Goal: Information Seeking & Learning: Learn about a topic

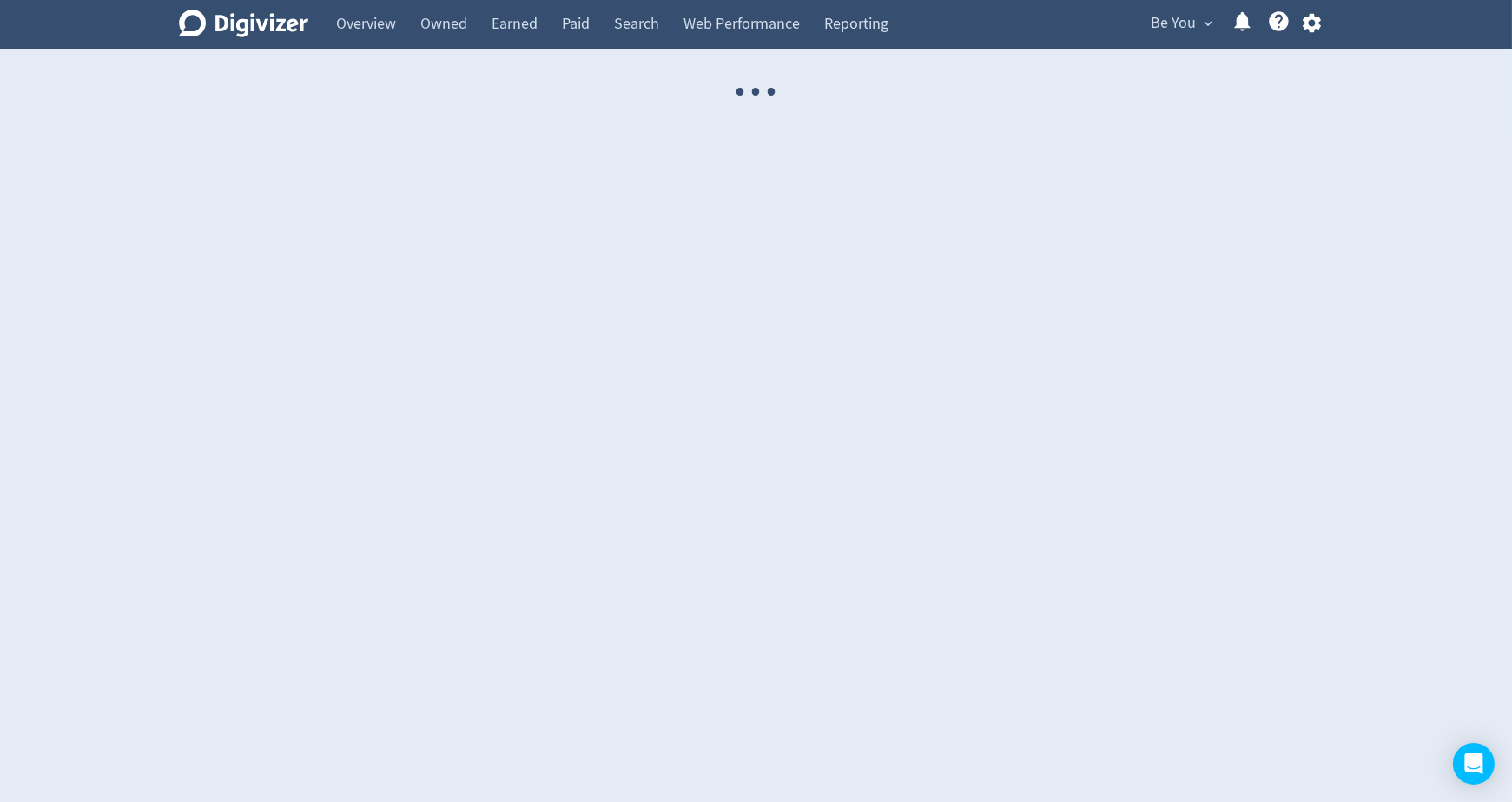
select select "USER"
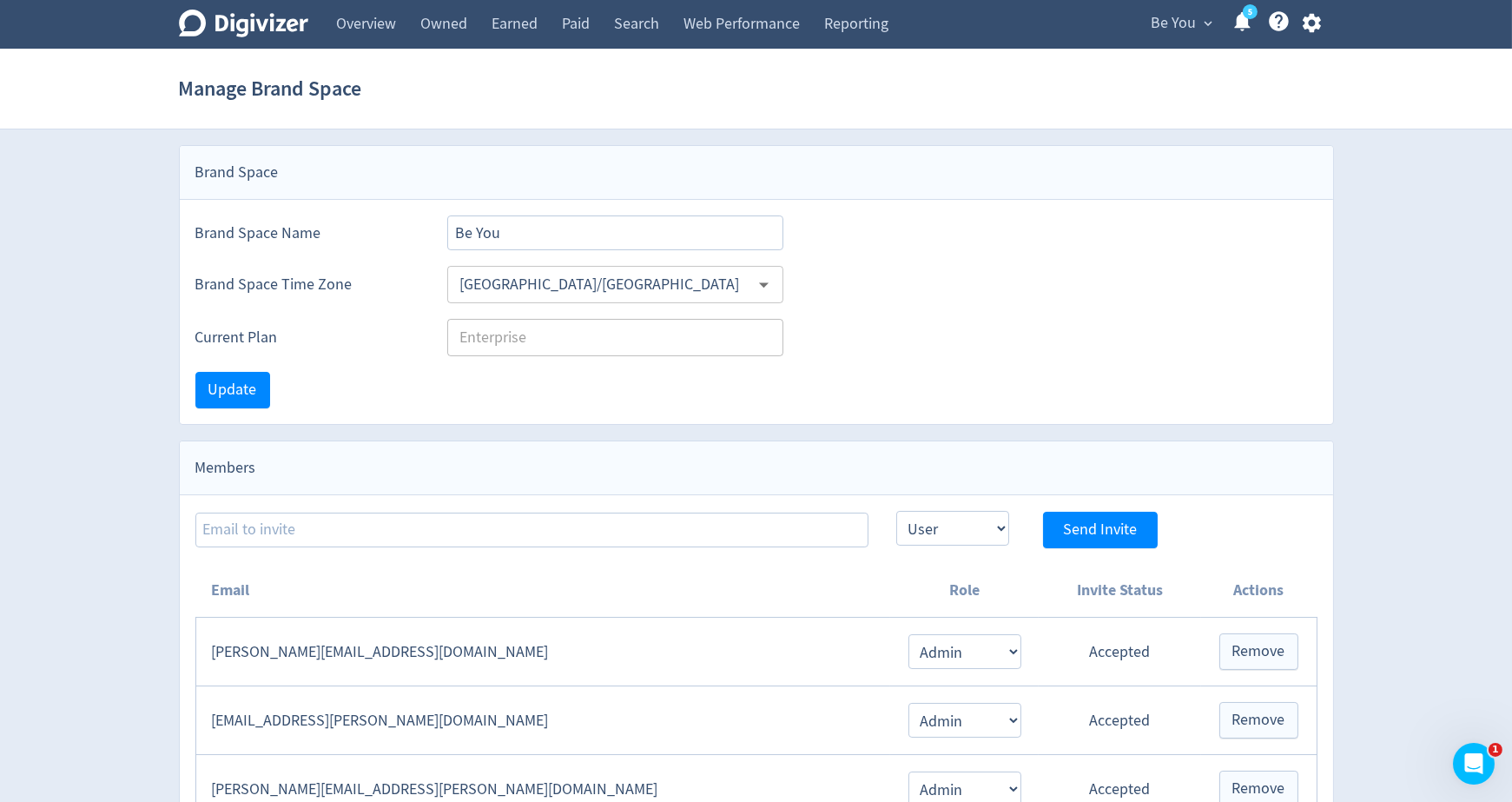
click at [1171, 33] on span "Be You" at bounding box center [1174, 23] width 45 height 28
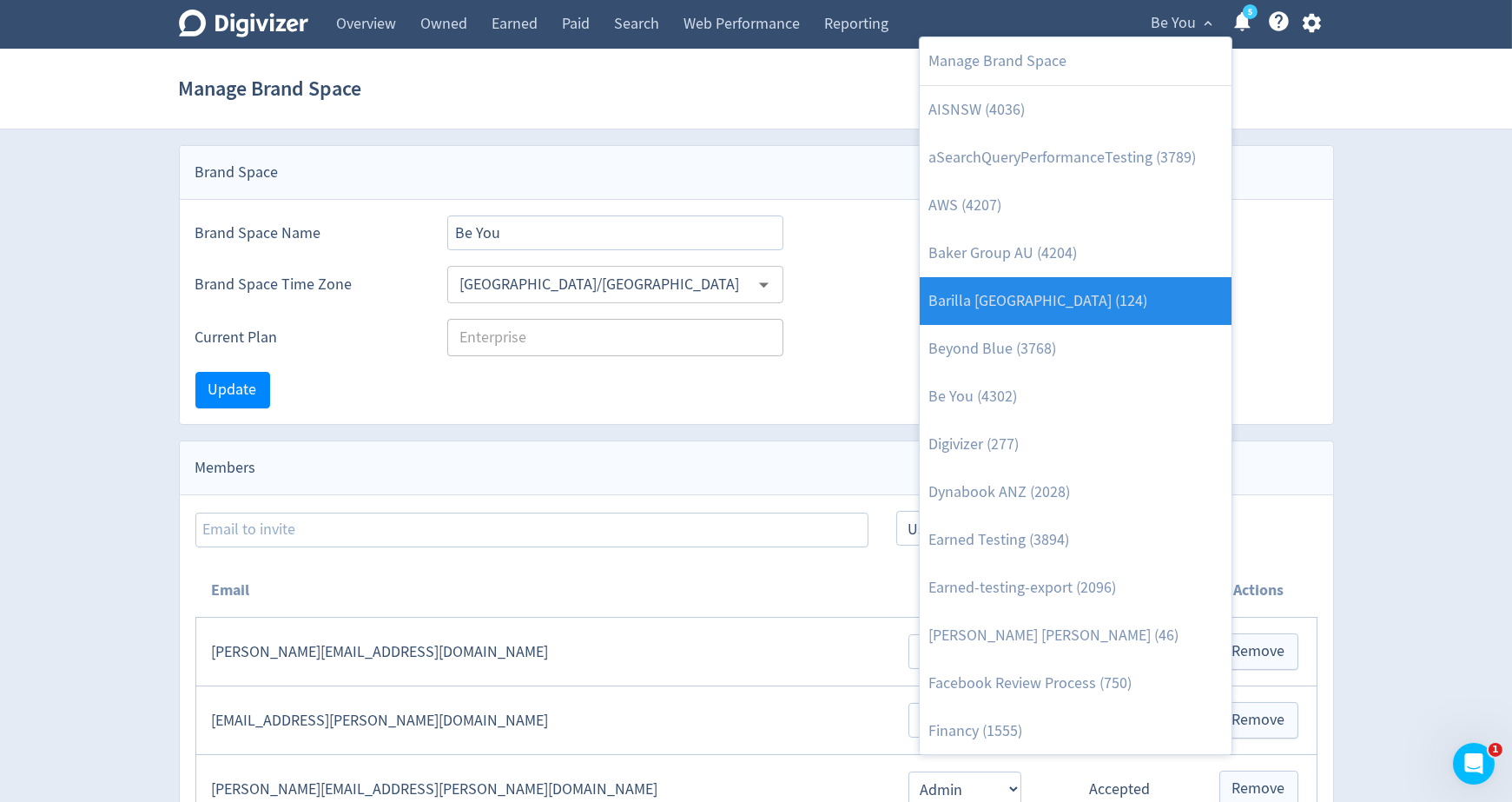
click at [1076, 304] on link "Barilla [GEOGRAPHIC_DATA] (124)" at bounding box center [1076, 301] width 312 height 48
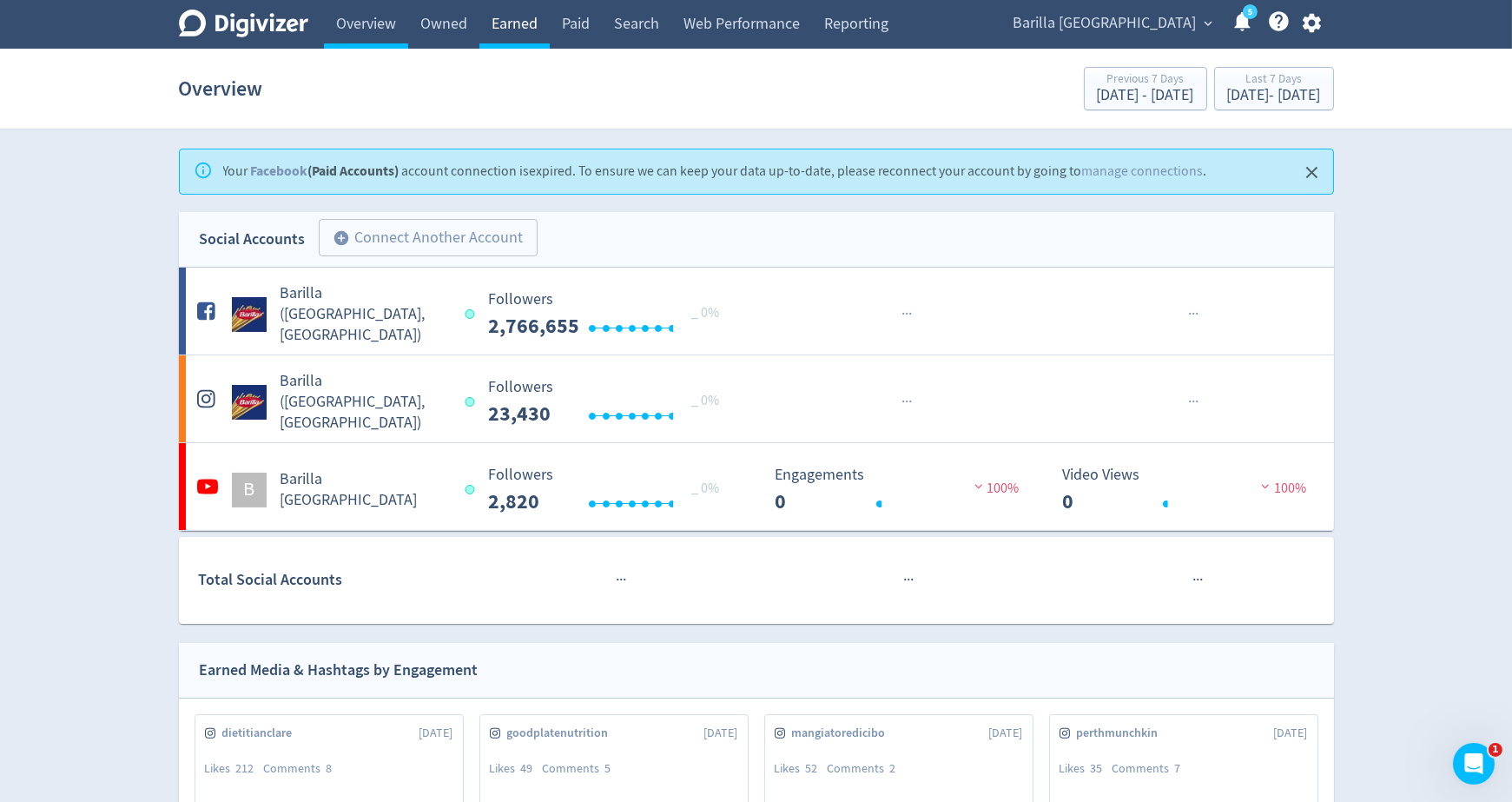
click at [514, 29] on link "Earned" at bounding box center [514, 24] width 70 height 48
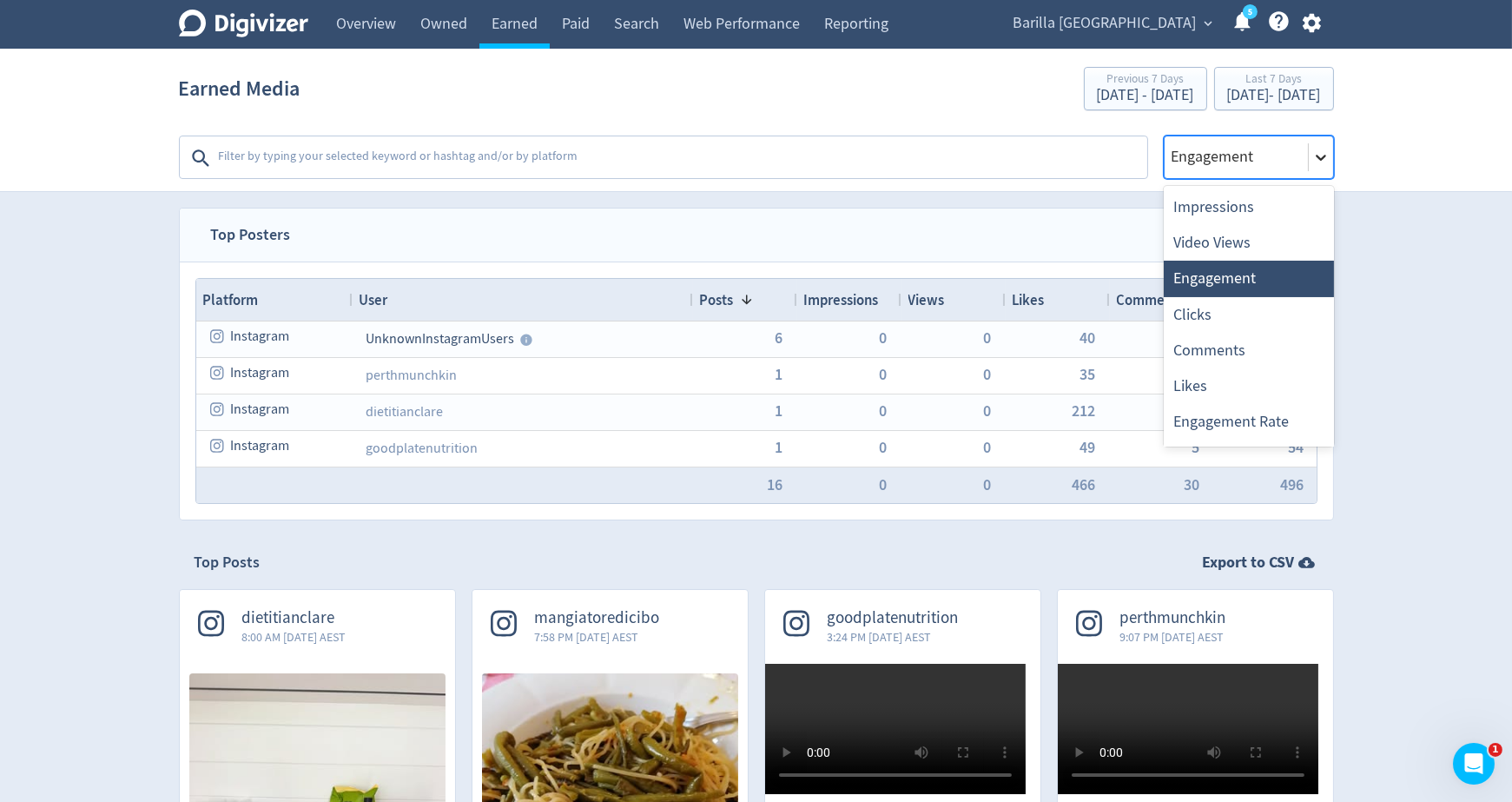
click at [1314, 169] on div at bounding box center [1321, 157] width 24 height 24
click at [1222, 239] on div "Video Views" at bounding box center [1249, 243] width 171 height 36
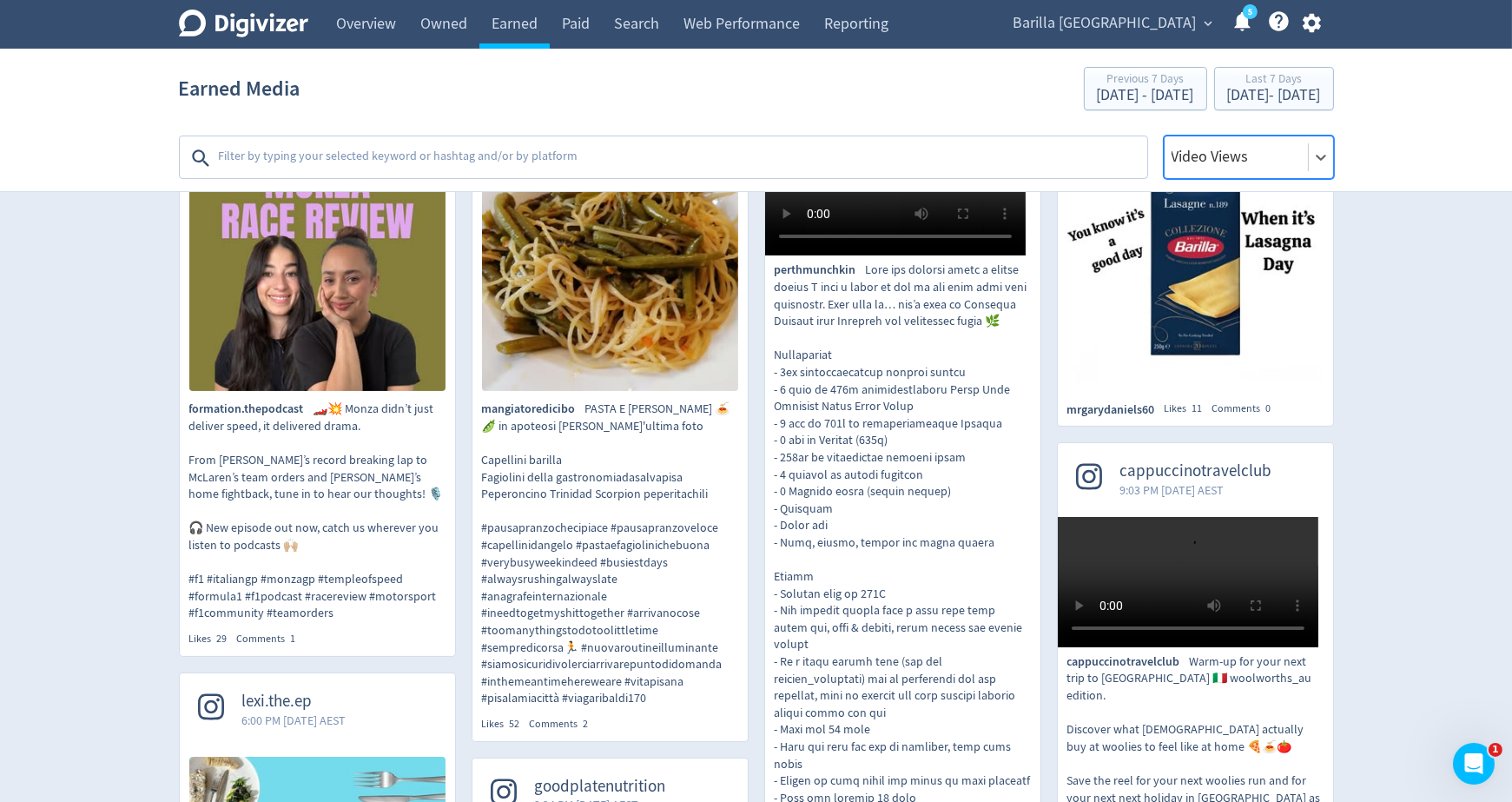
scroll to position [613, 0]
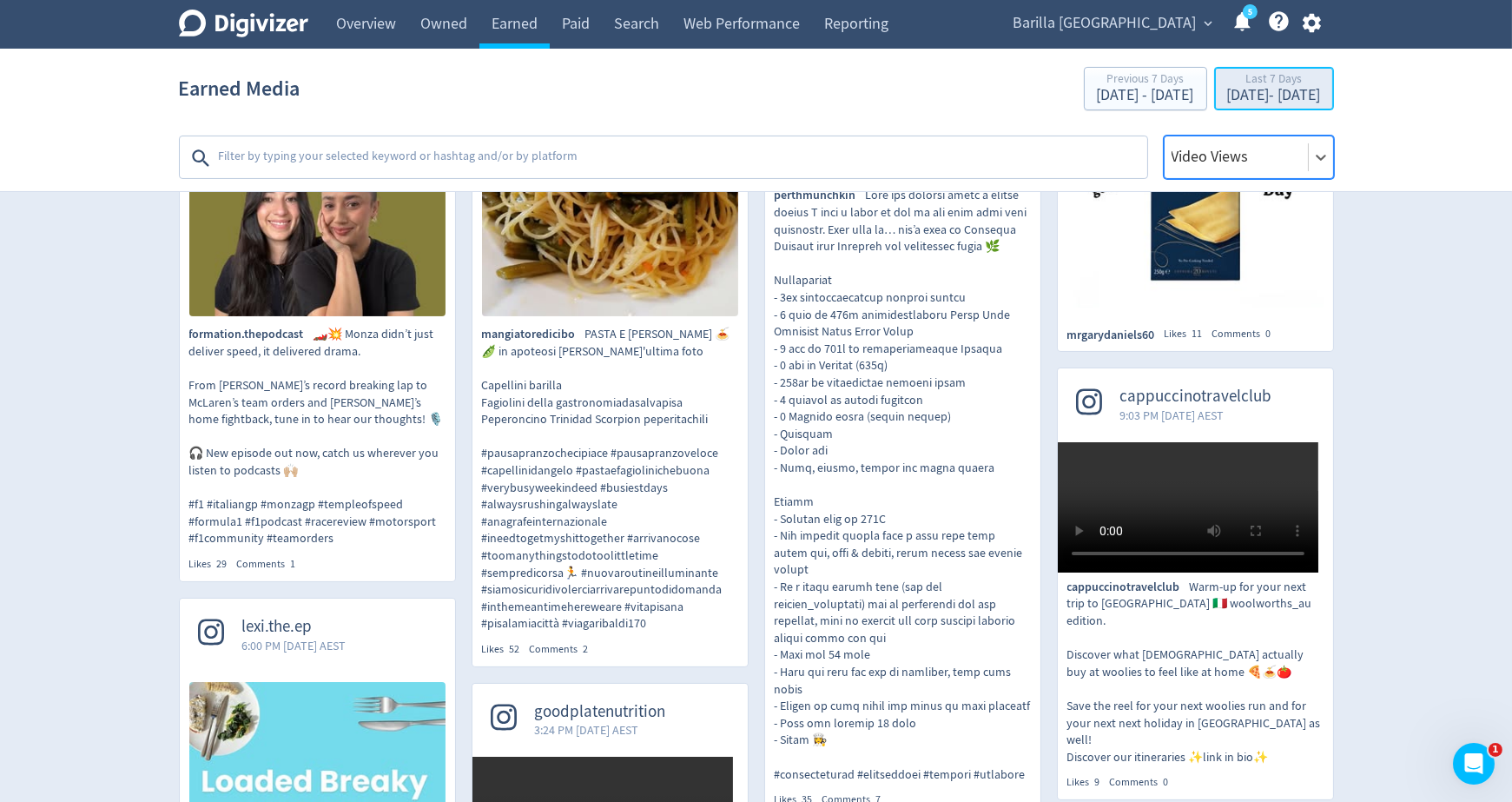
click at [1227, 88] on div "[DATE] - [DATE]" at bounding box center [1274, 95] width 93 height 15
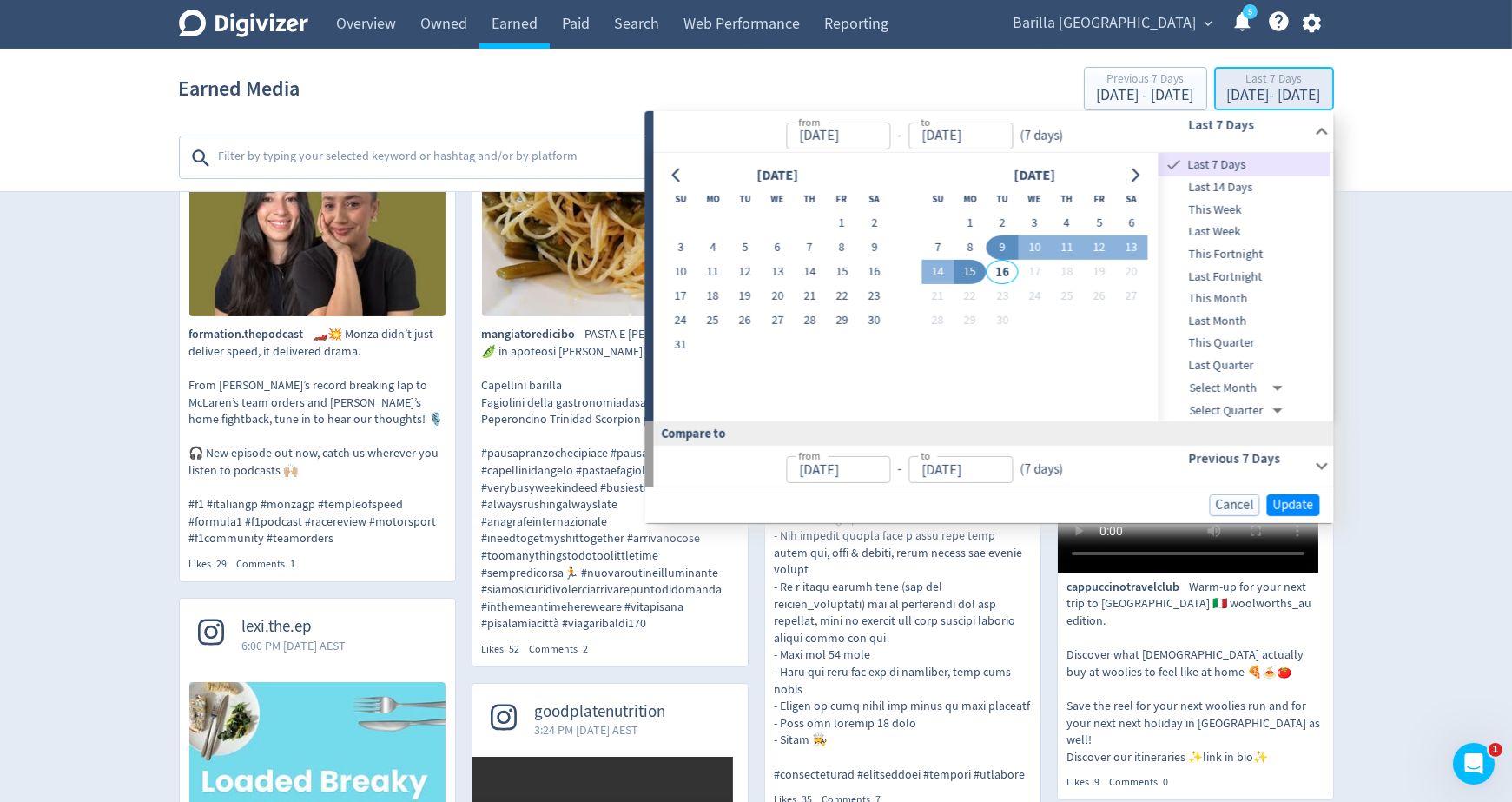
type input "[DATE]"
click at [1197, 365] on span "Last Quarter" at bounding box center [1245, 366] width 172 height 19
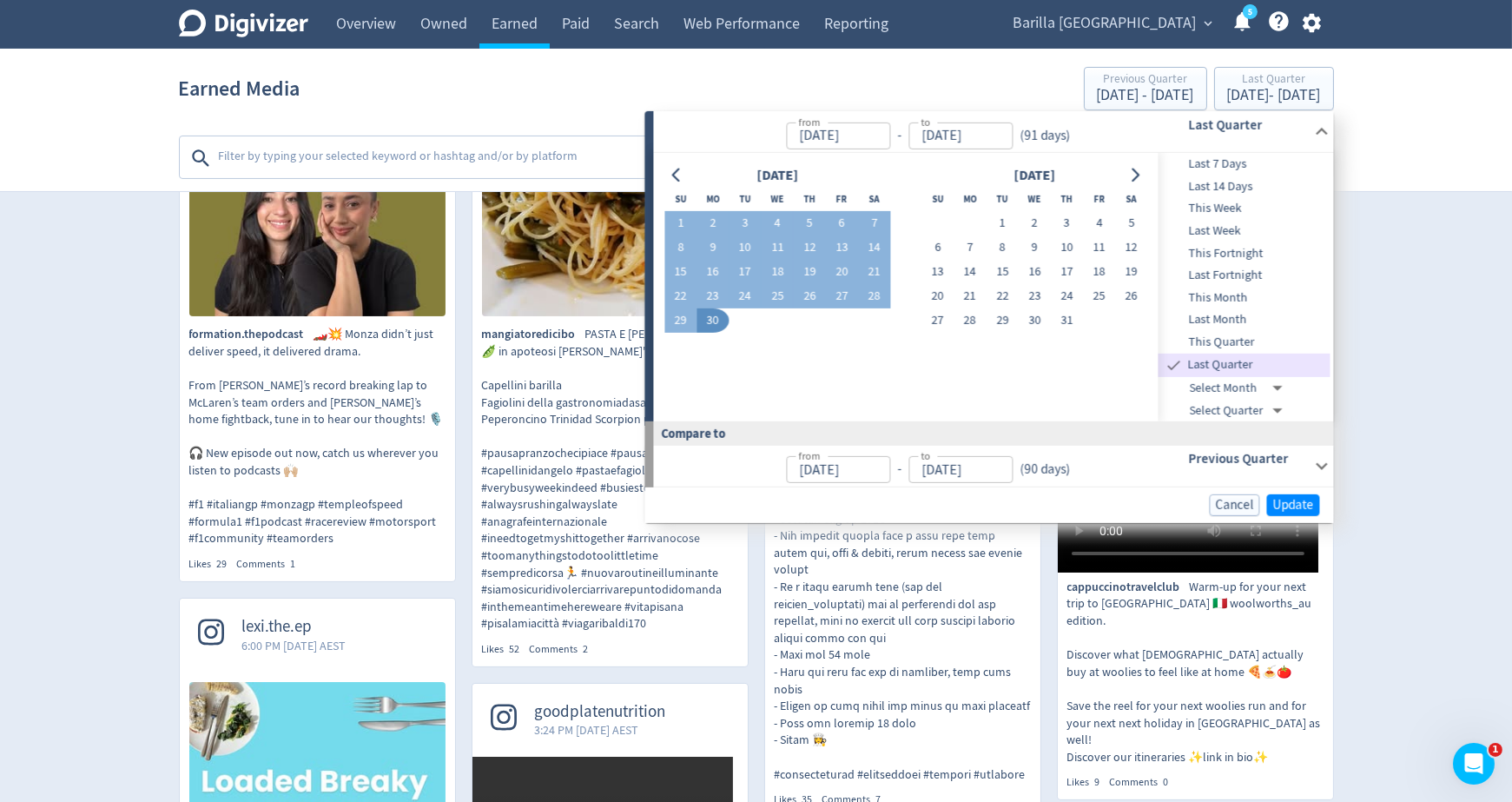
type input "[DATE]"
click at [1277, 506] on span "Update" at bounding box center [1292, 505] width 40 height 13
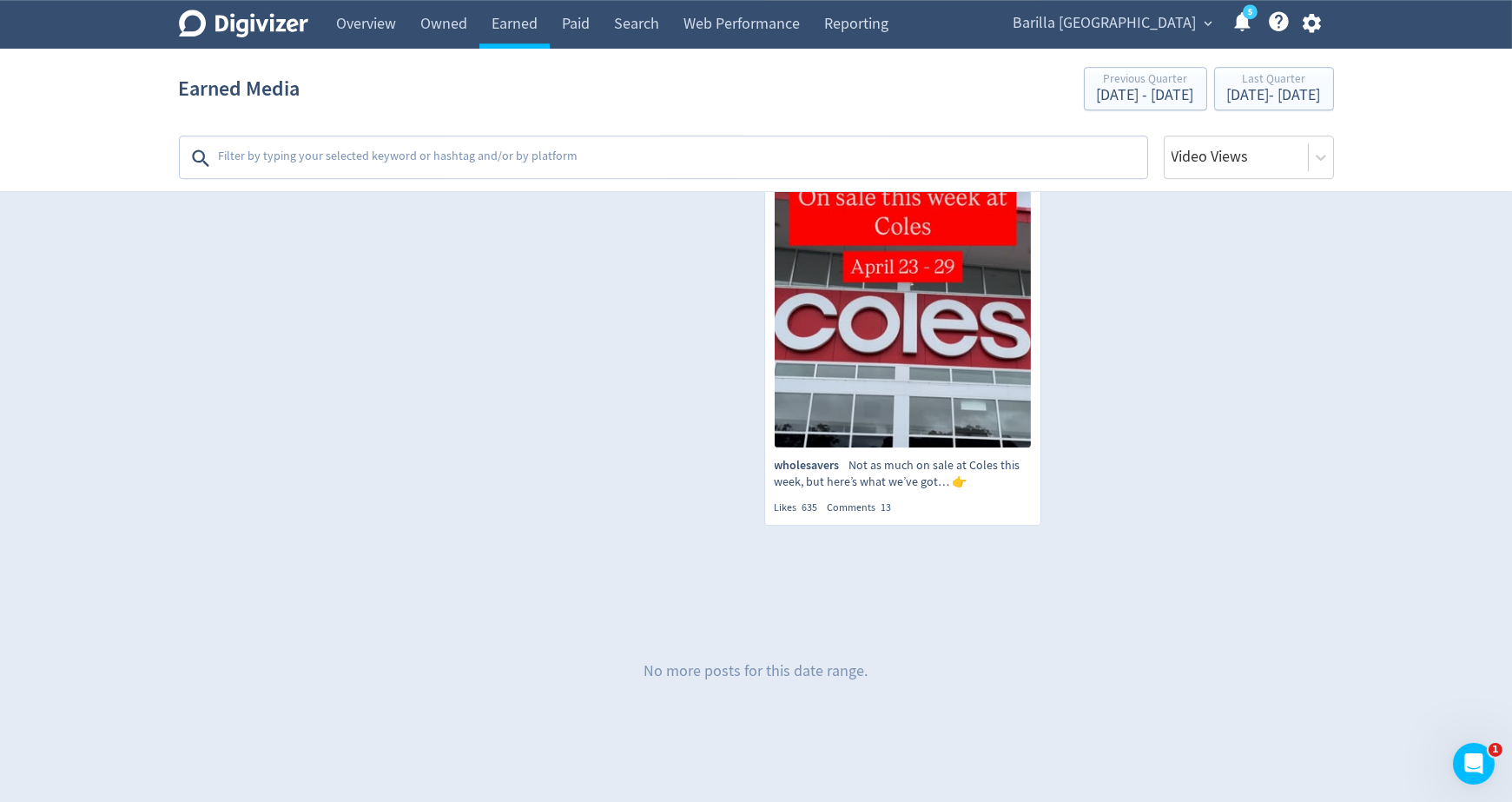
scroll to position [12293, 0]
click at [572, 152] on textarea at bounding box center [681, 158] width 928 height 35
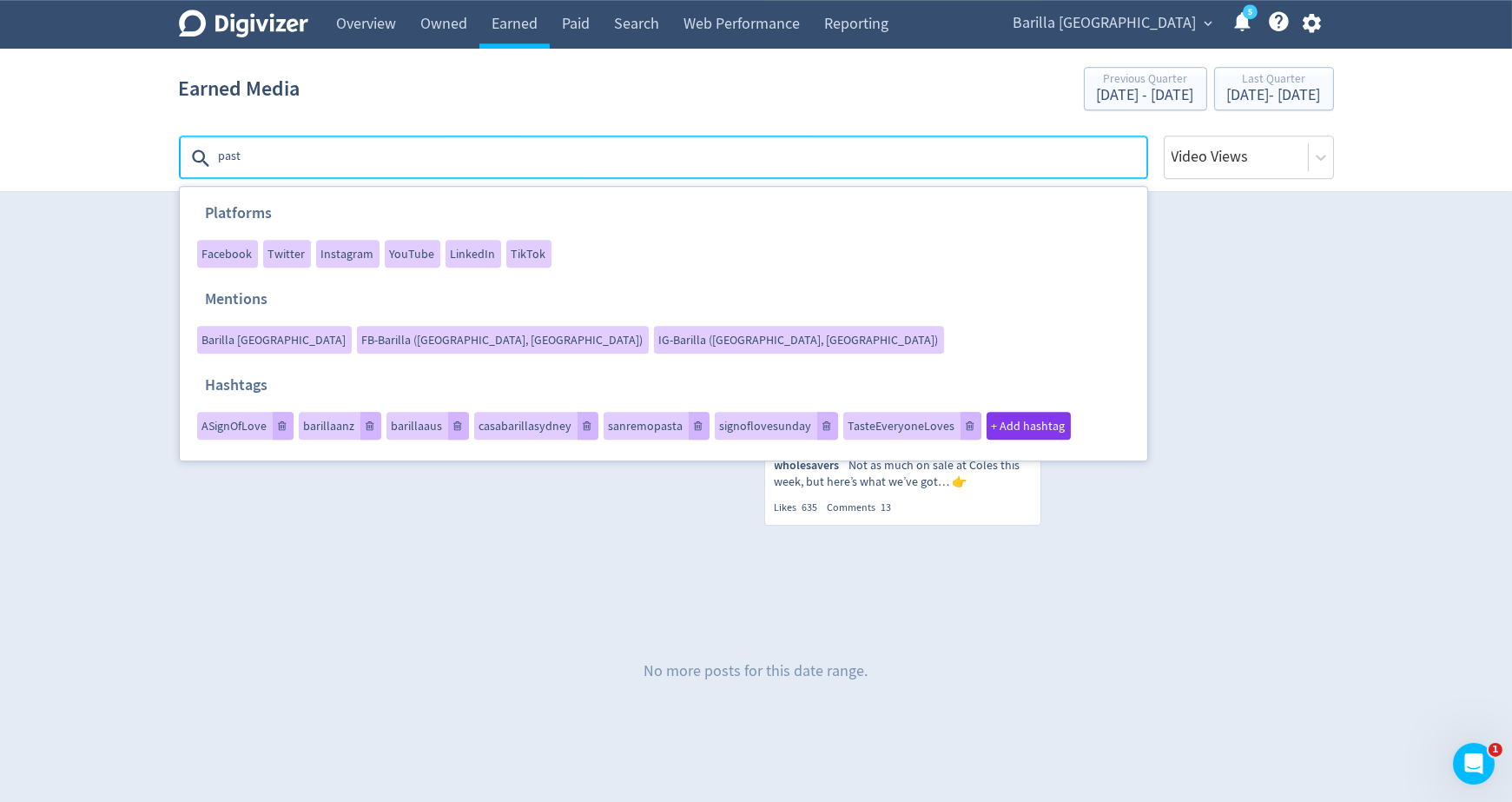
type textarea "pasta"
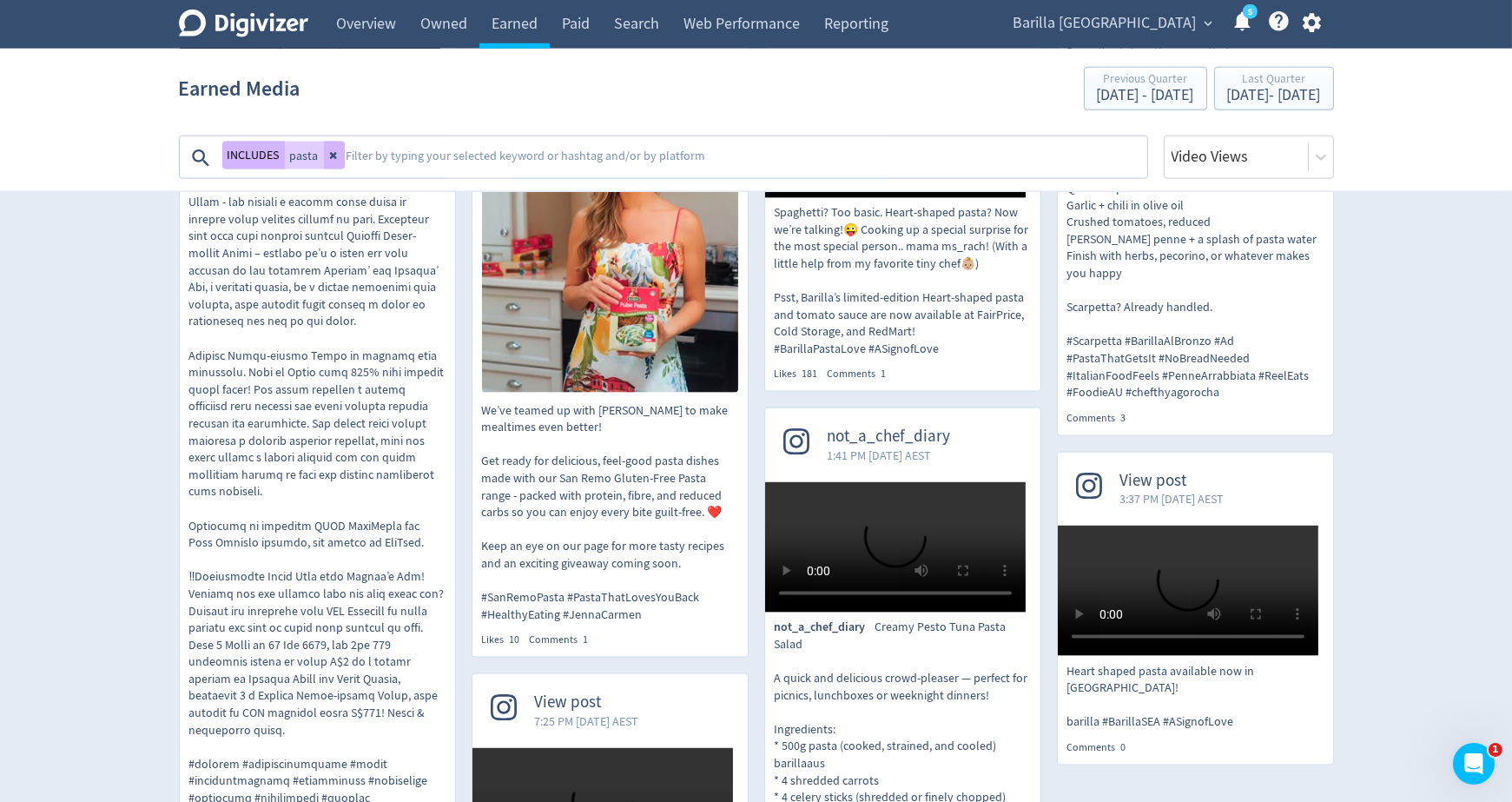
scroll to position [5157, 0]
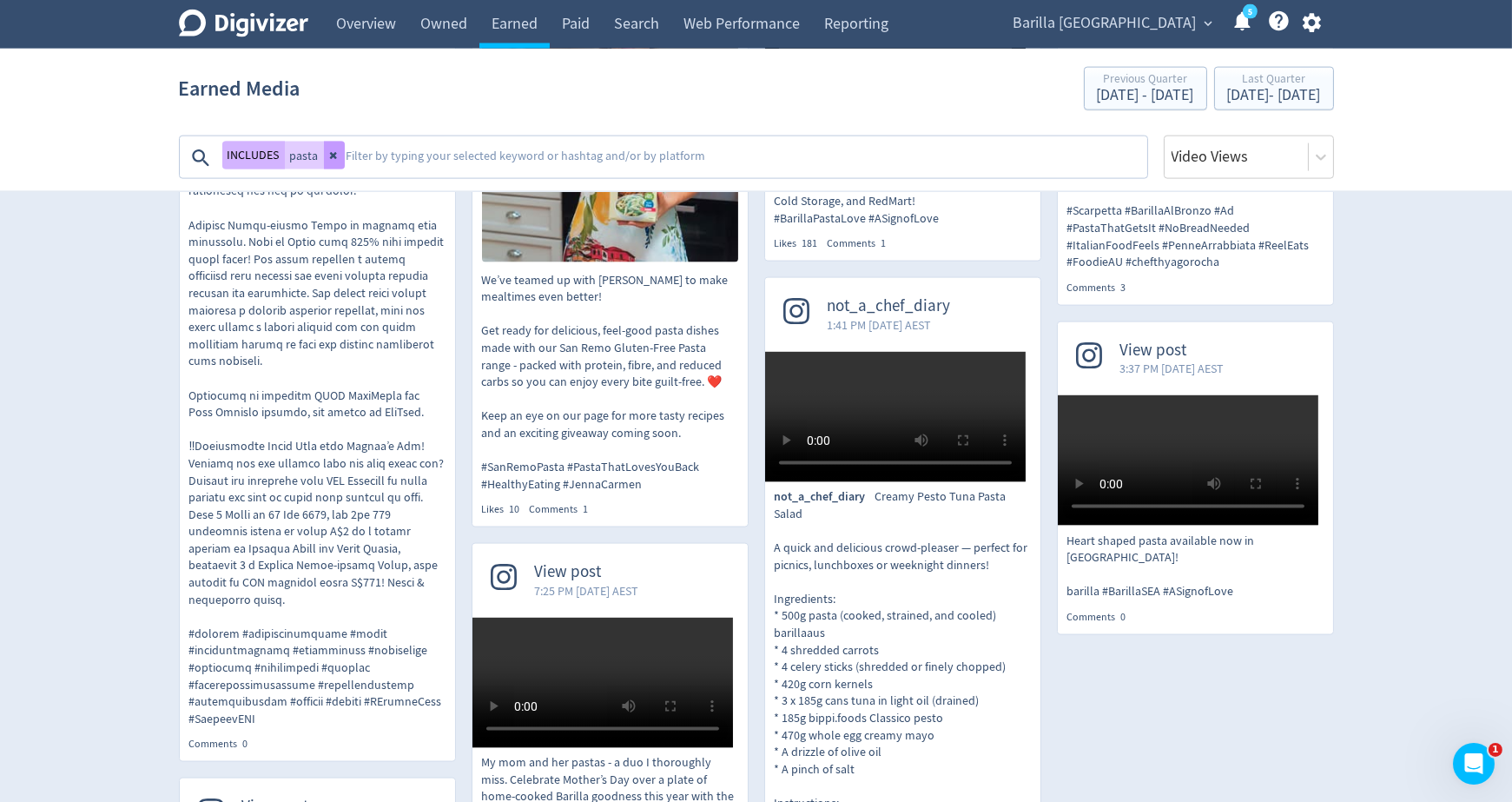
click at [333, 162] on button at bounding box center [334, 155] width 21 height 28
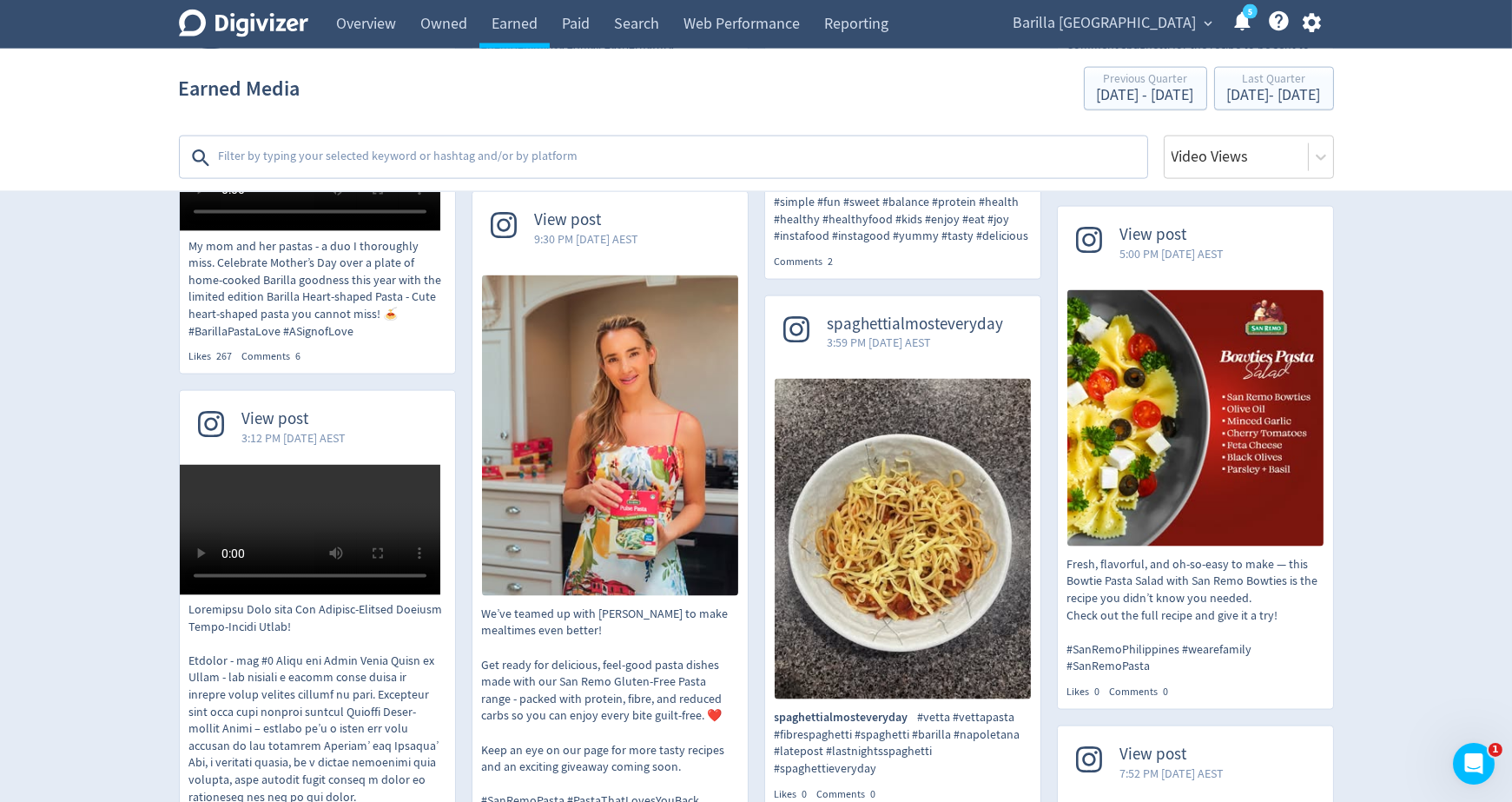
click at [333, 162] on textarea at bounding box center [681, 158] width 928 height 35
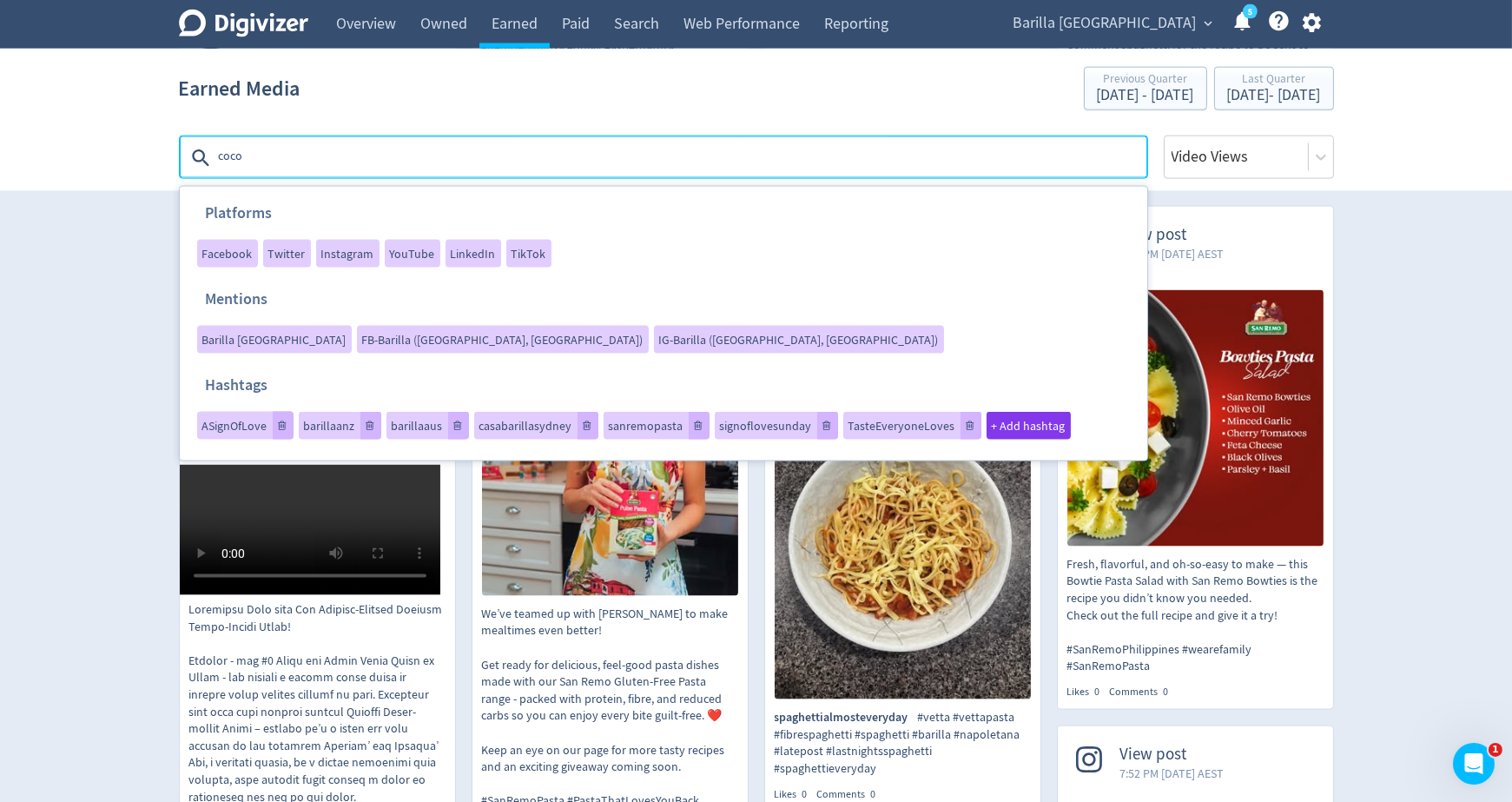
type textarea "cocoa"
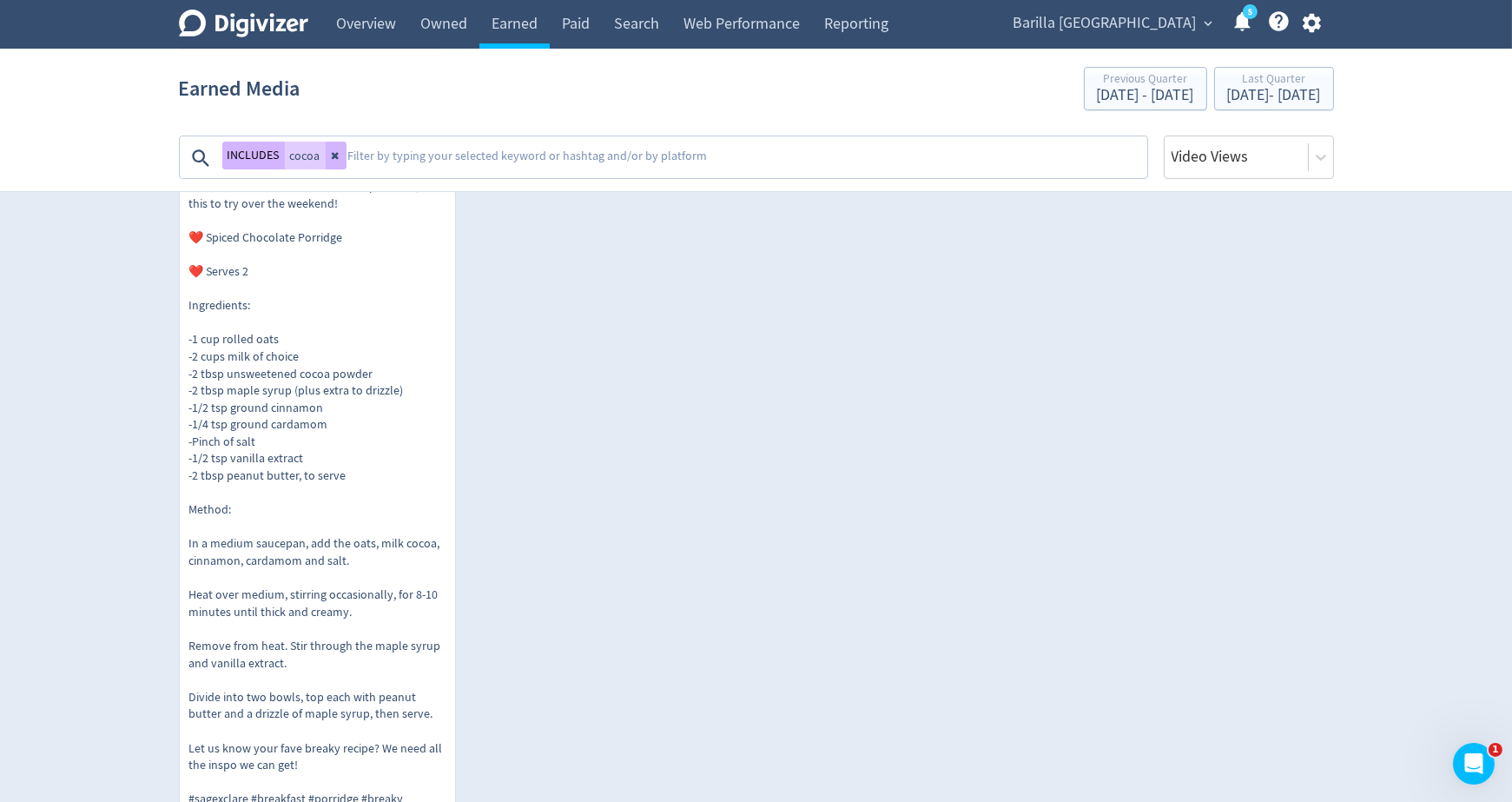
scroll to position [390, 0]
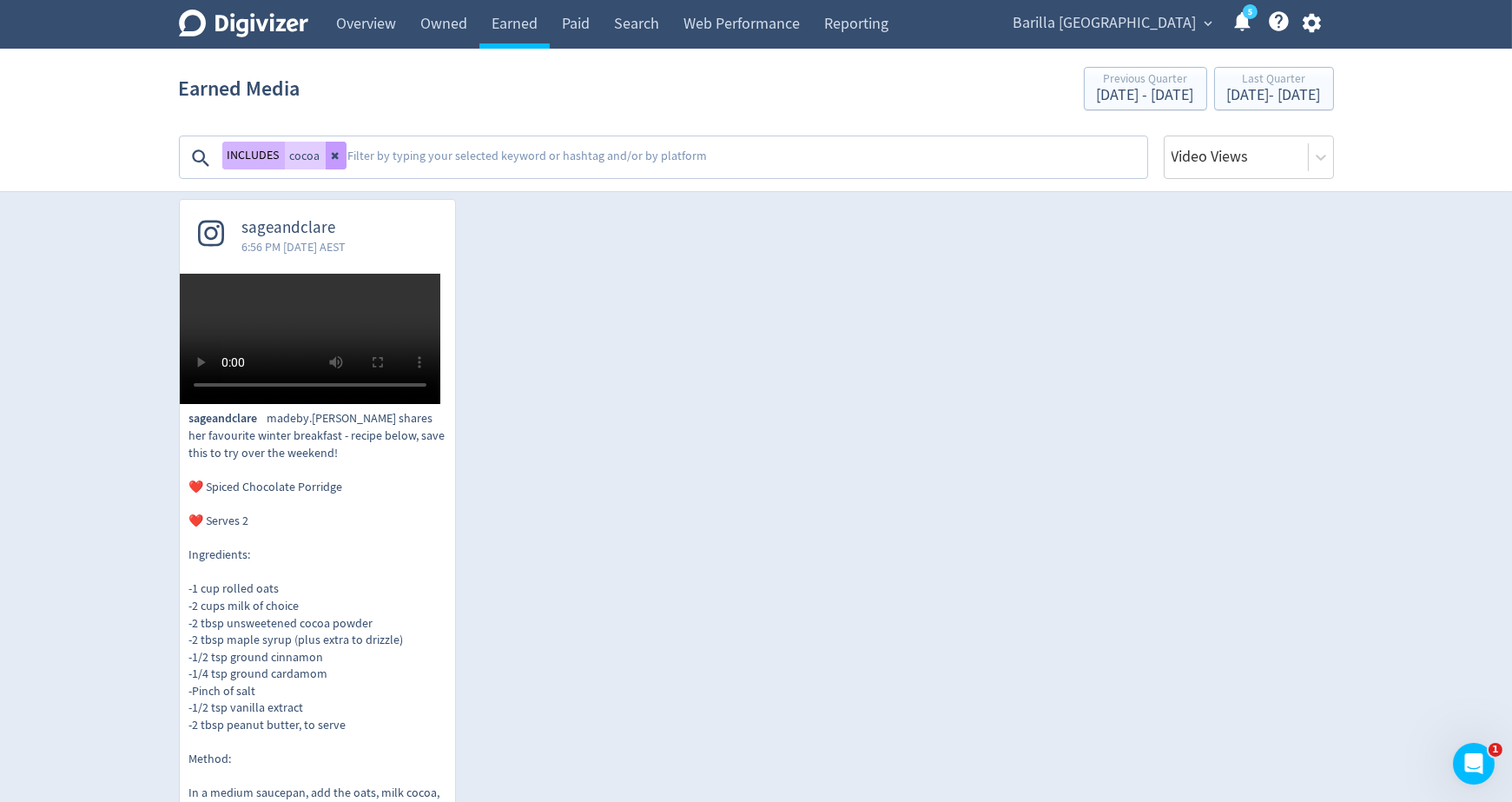
click at [336, 152] on icon at bounding box center [337, 155] width 11 height 11
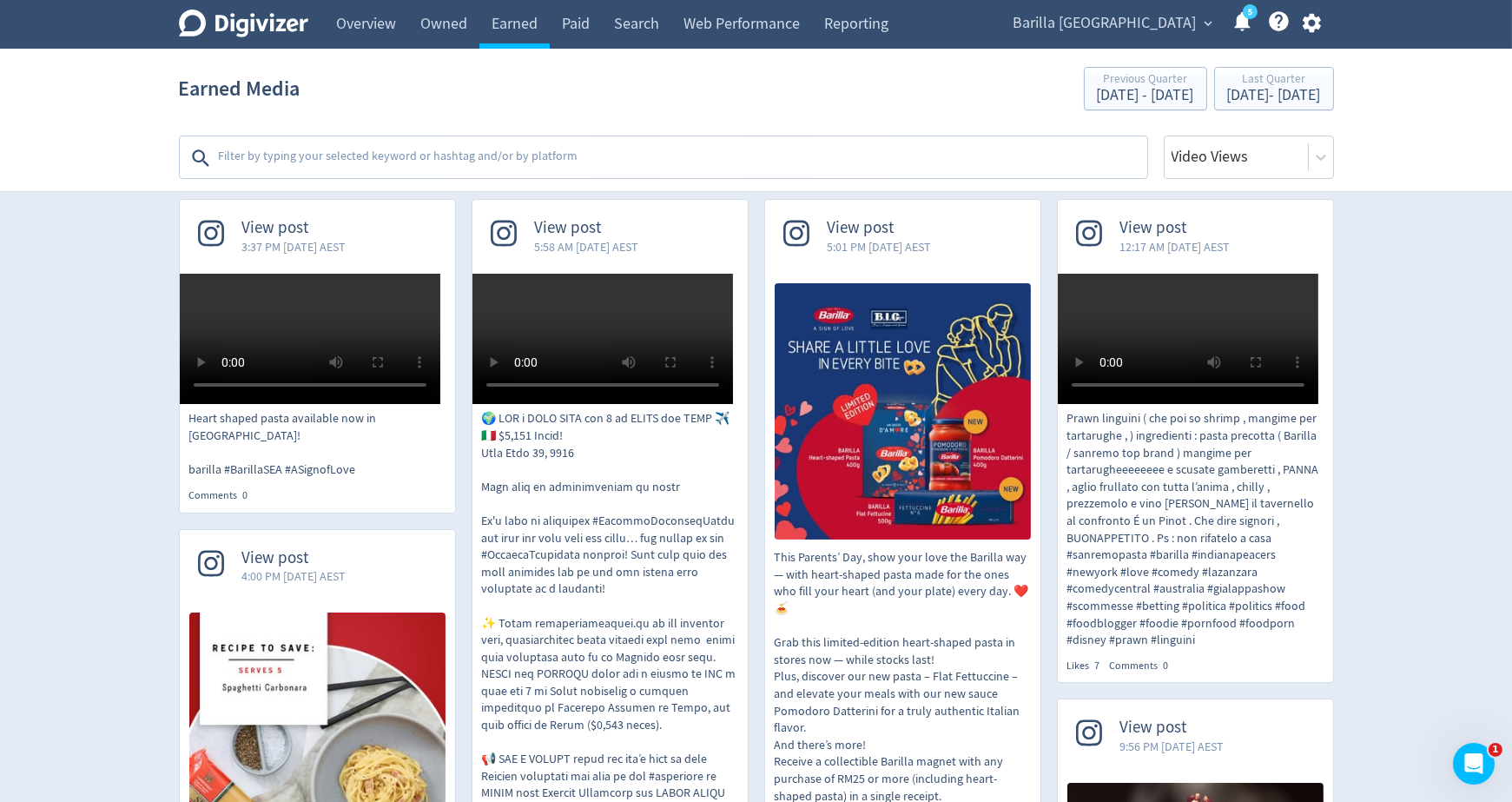
click at [336, 152] on textarea at bounding box center [681, 158] width 928 height 35
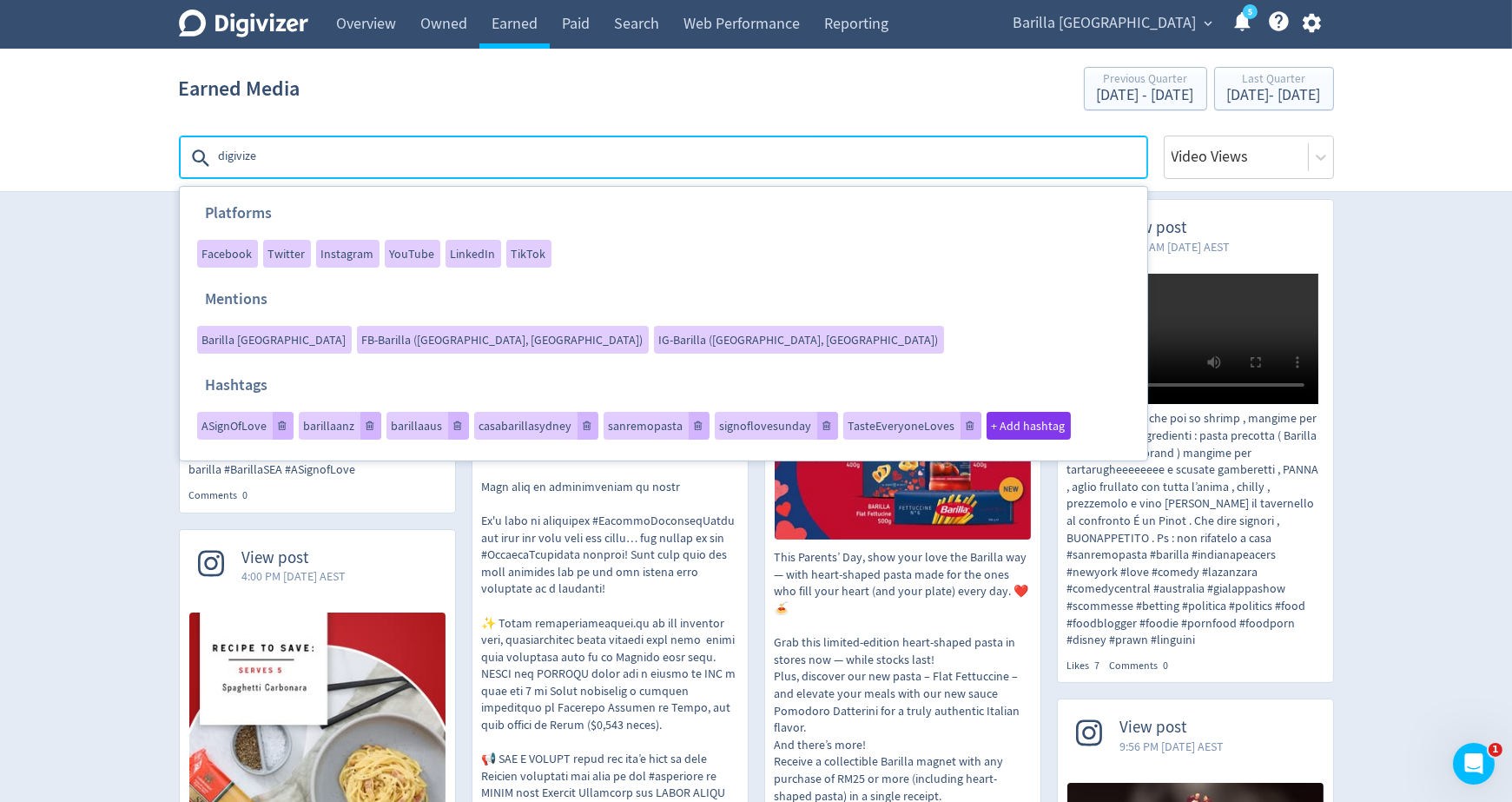
type textarea "digivizer"
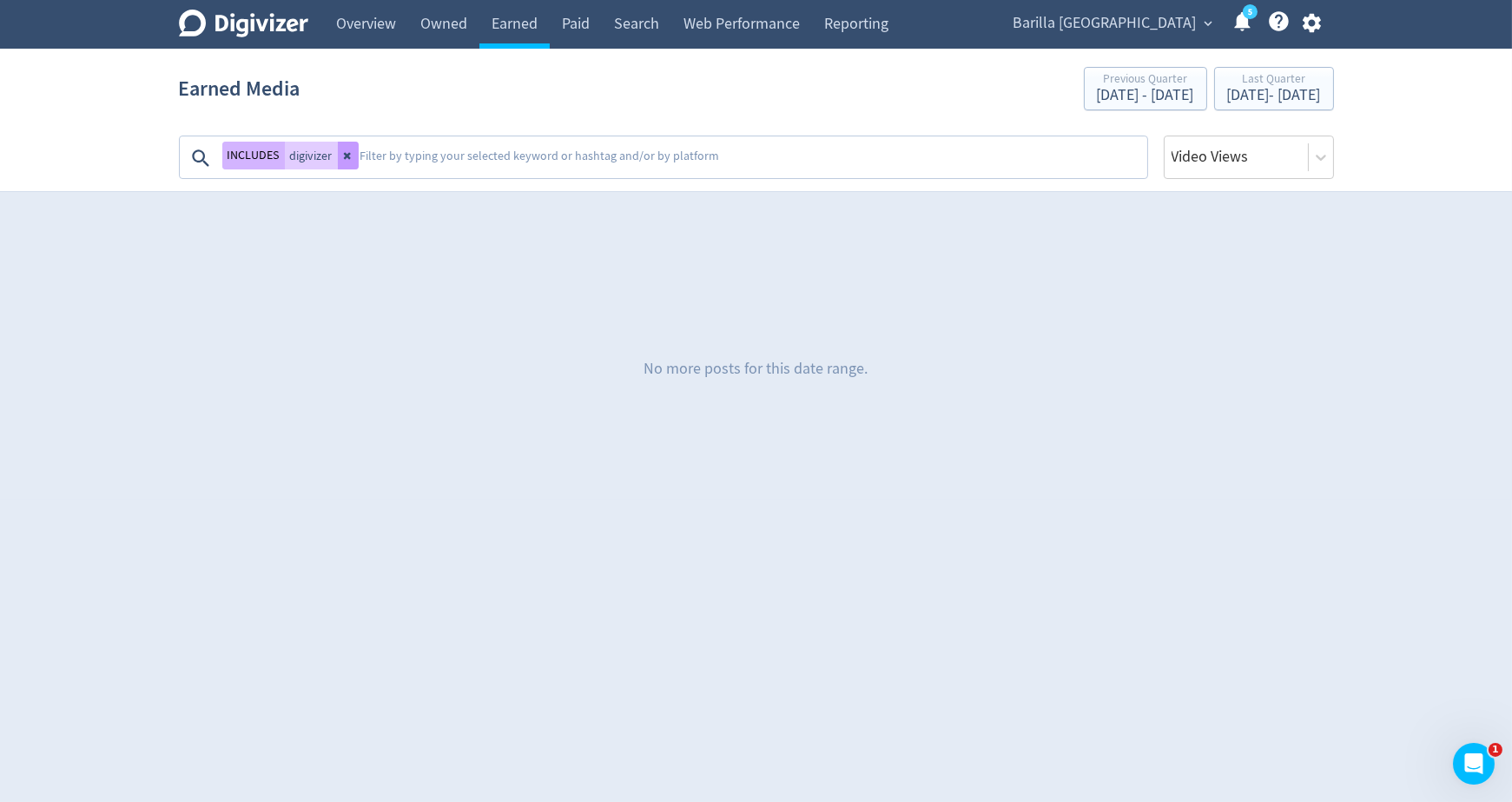
click at [355, 154] on button at bounding box center [347, 155] width 21 height 28
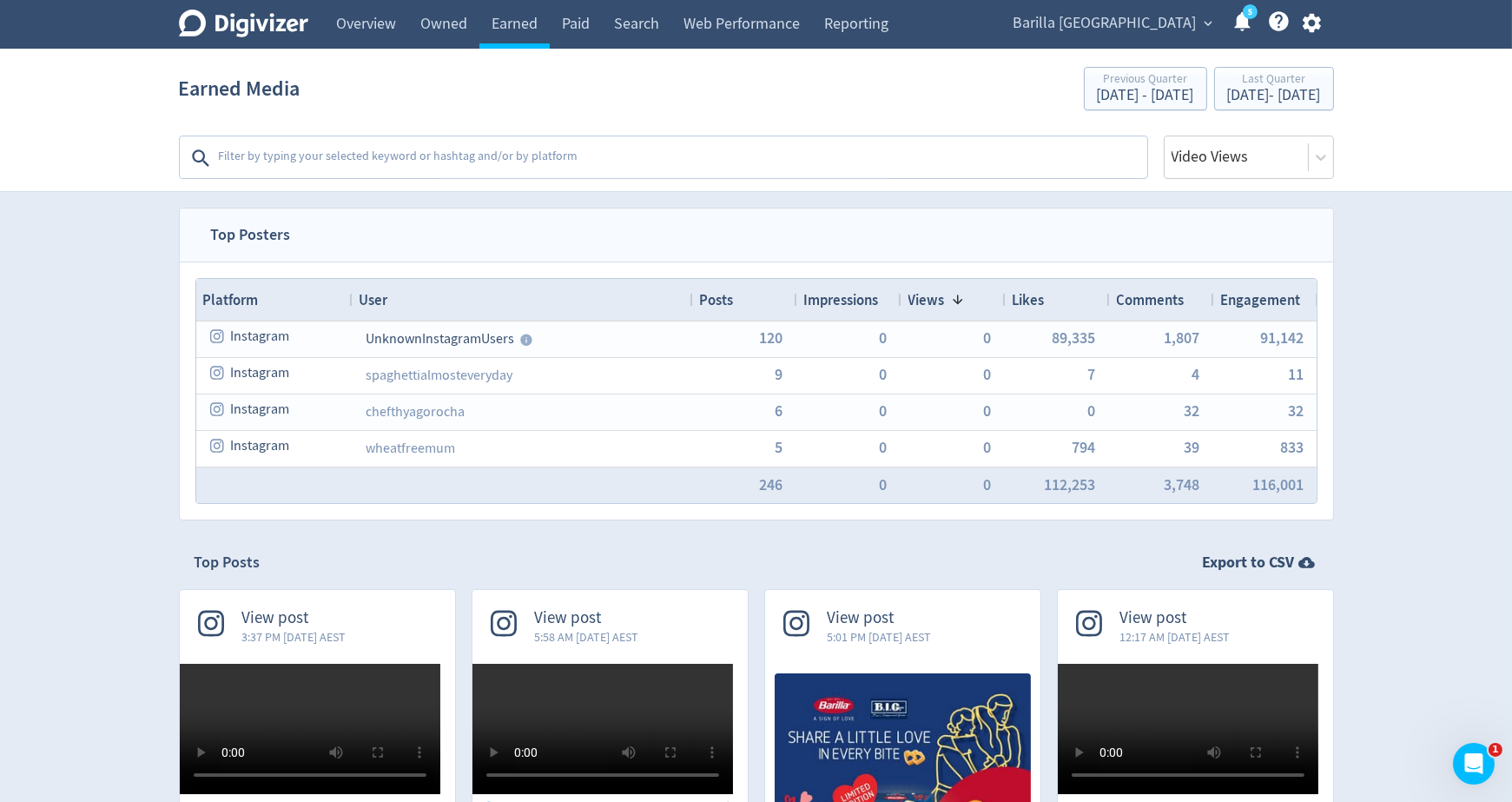
click at [347, 164] on textarea at bounding box center [681, 158] width 928 height 35
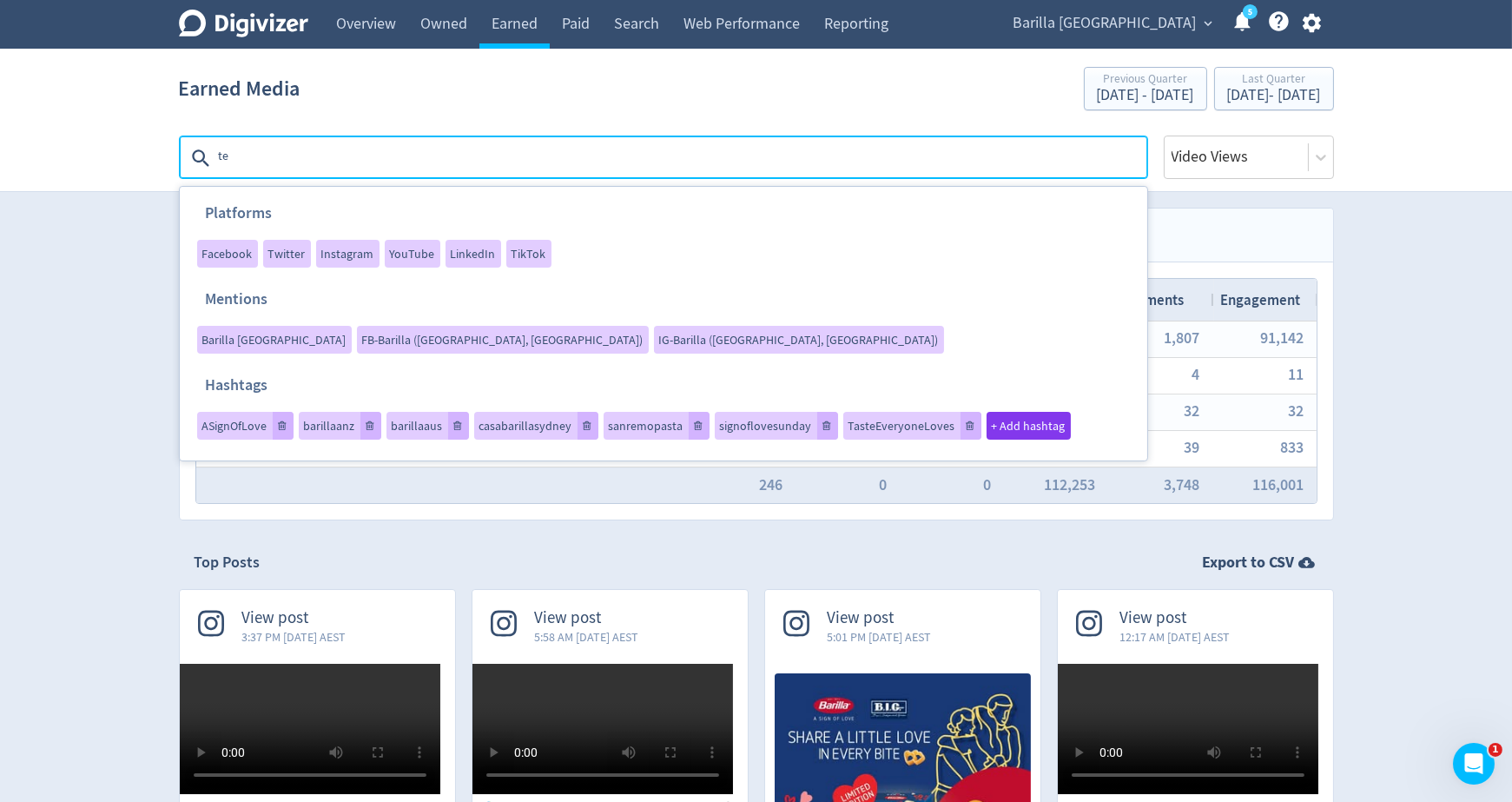
type textarea "tea"
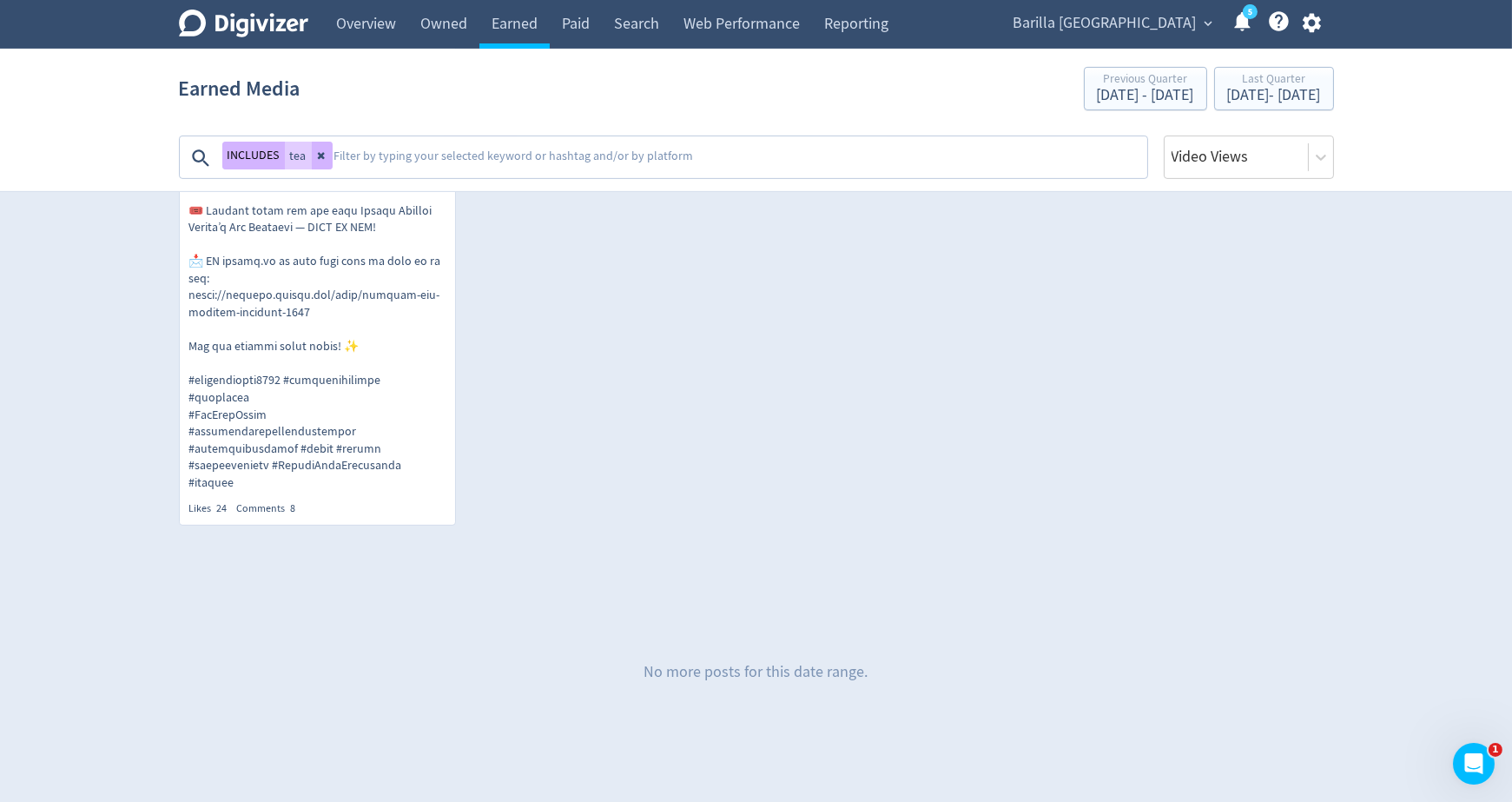
scroll to position [1672, 0]
click at [321, 146] on button at bounding box center [321, 155] width 21 height 28
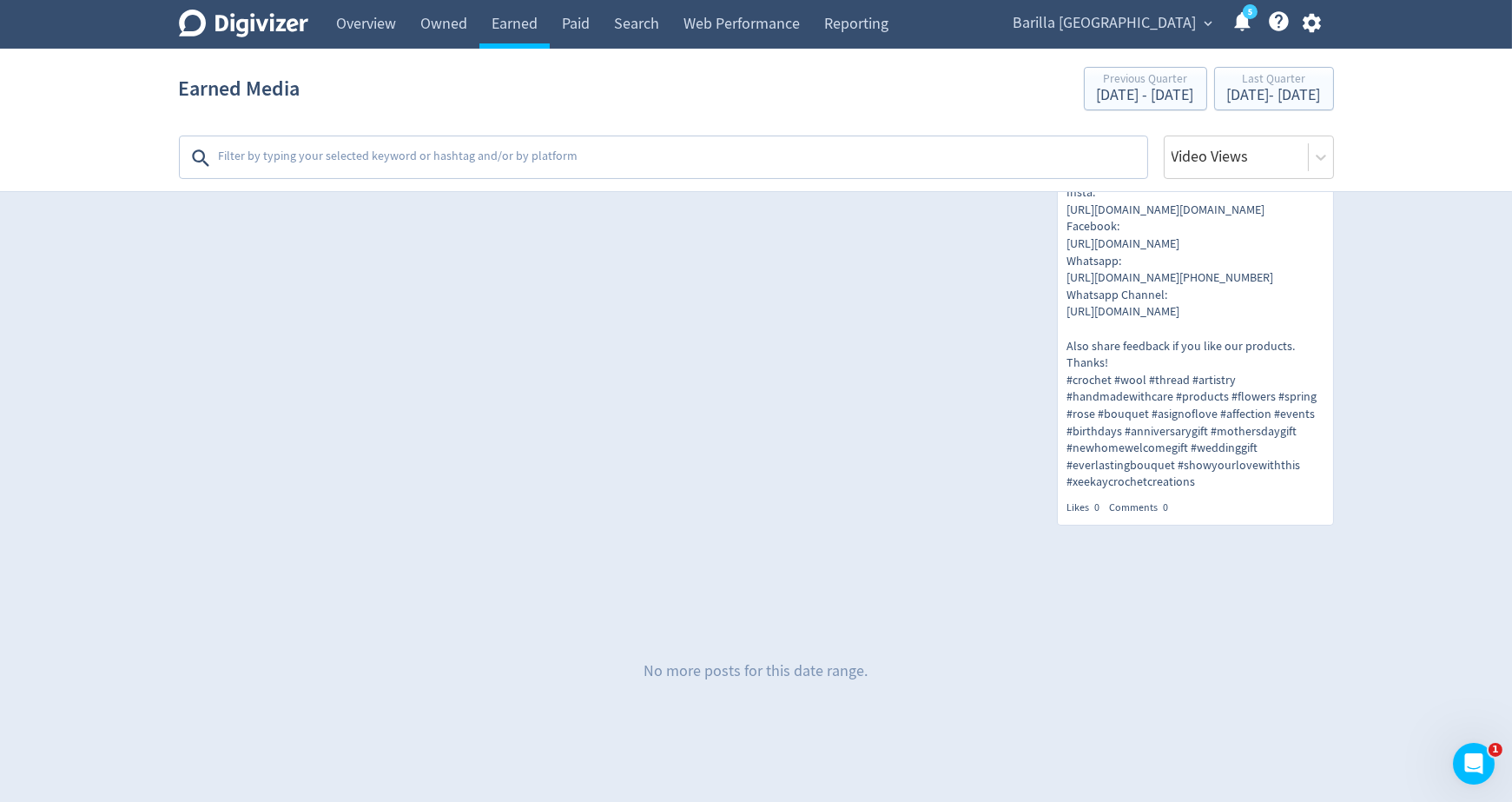
scroll to position [17545, 0]
click at [321, 146] on textarea at bounding box center [681, 158] width 928 height 35
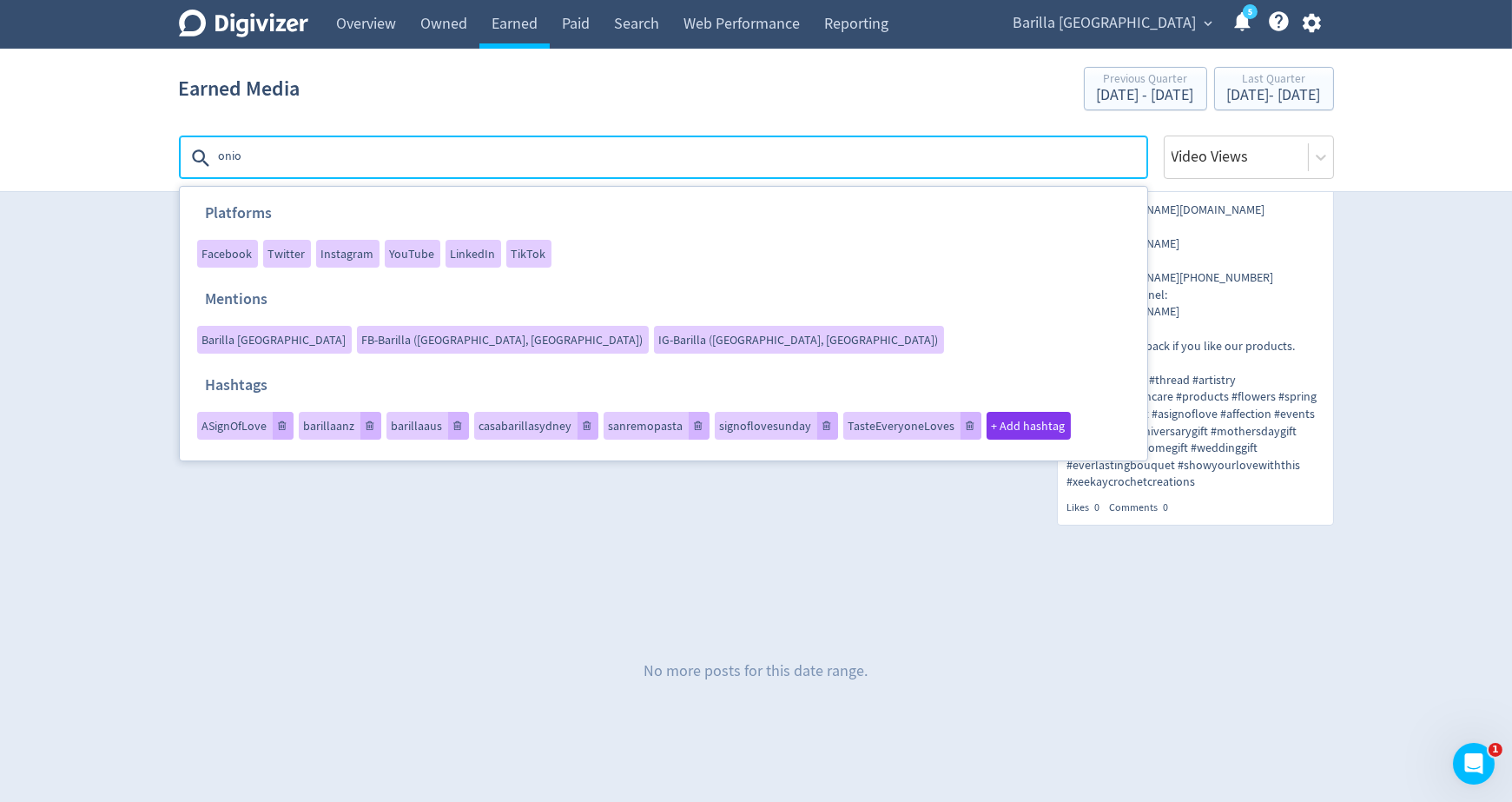
type textarea "onion"
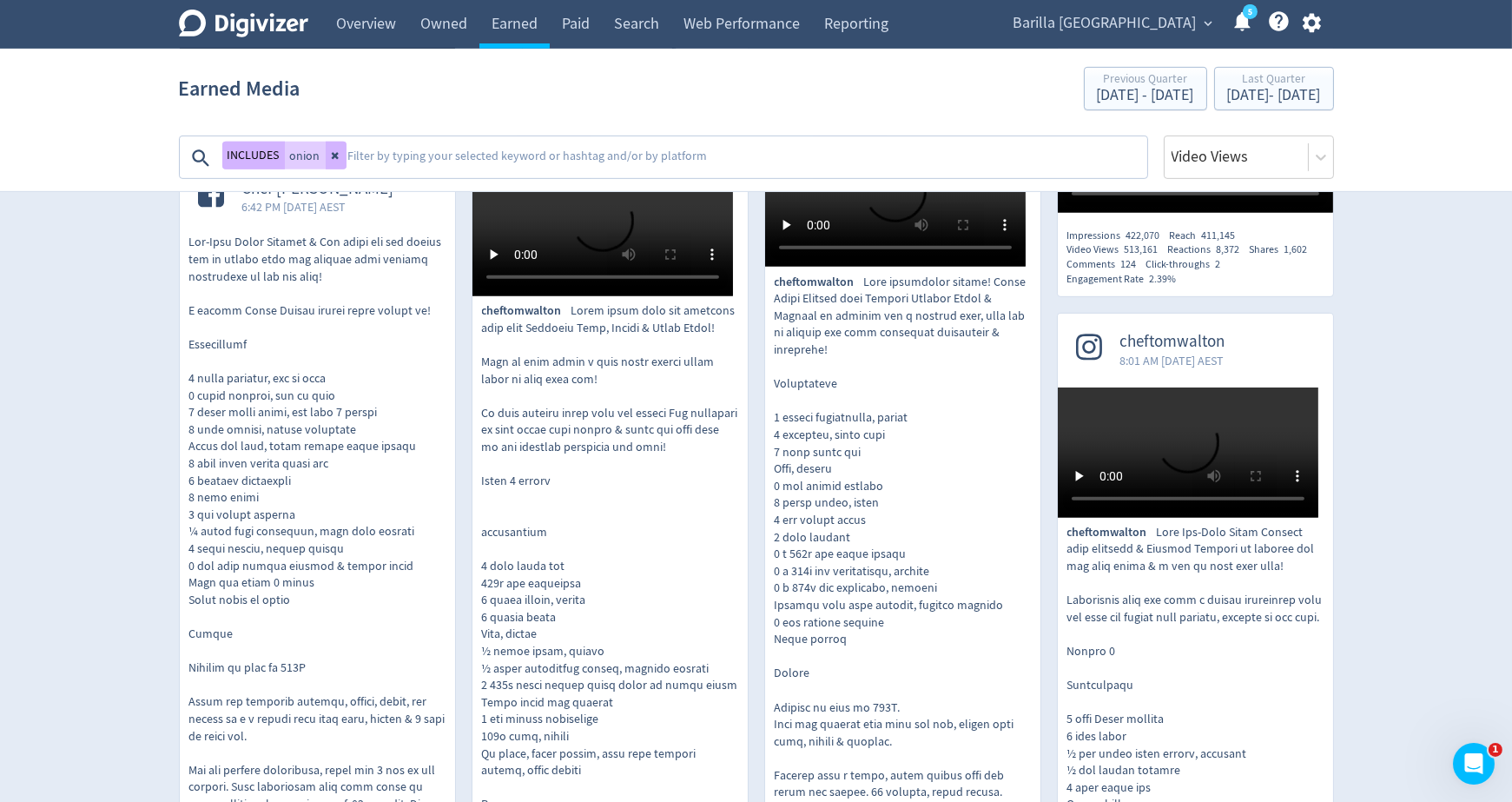
scroll to position [1664, 0]
